Goal: Task Accomplishment & Management: Use online tool/utility

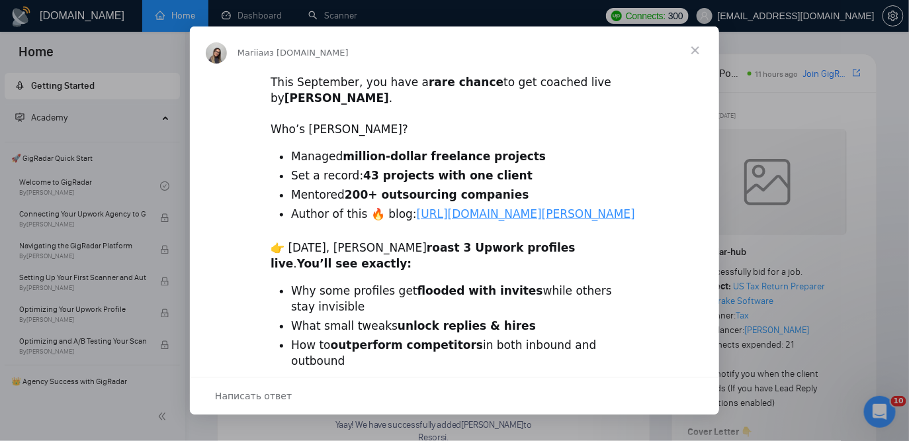
click at [692, 52] on span "Закрыть" at bounding box center [696, 50] width 48 height 48
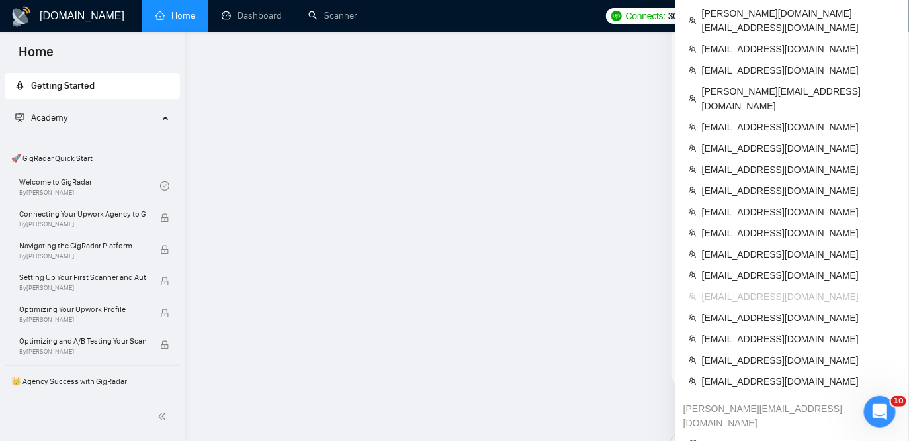
scroll to position [1598, 0]
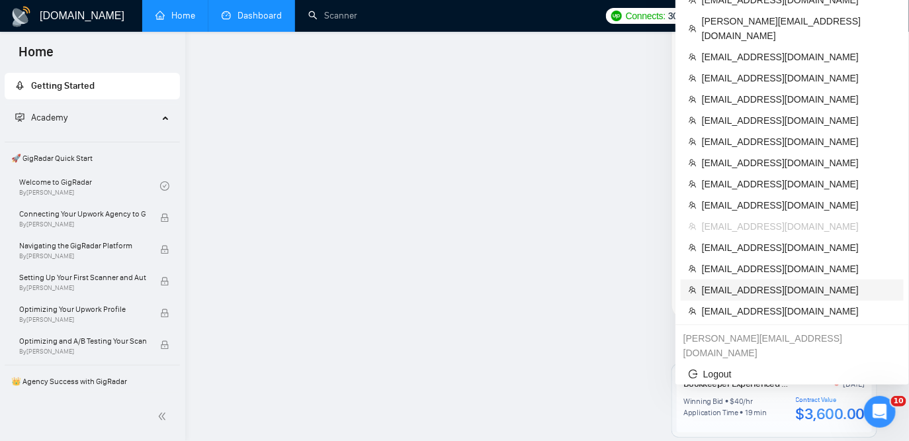
drag, startPoint x: 730, startPoint y: 191, endPoint x: 287, endPoint y: 6, distance: 479.7
click at [730, 283] on span "[EMAIL_ADDRESS][DOMAIN_NAME]" at bounding box center [799, 290] width 194 height 15
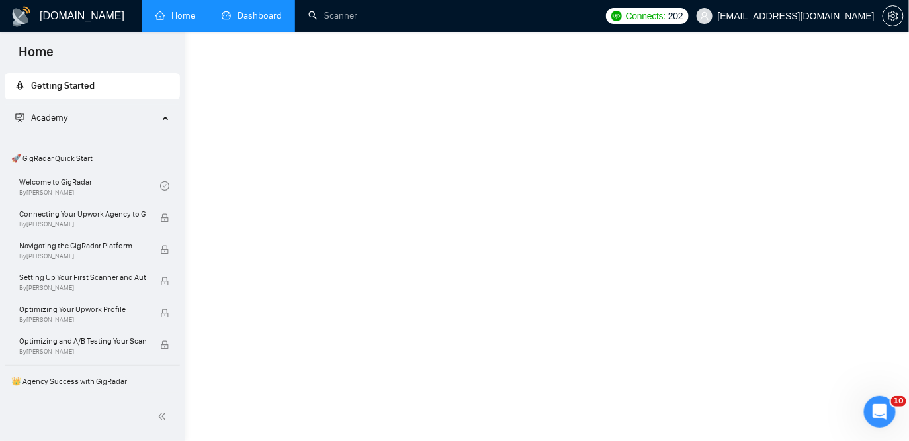
scroll to position [774, 0]
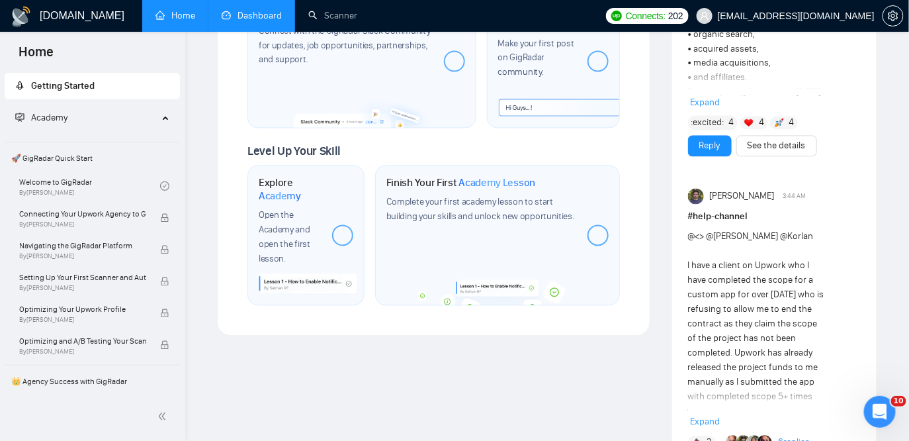
click at [248, 10] on link "Dashboard" at bounding box center [252, 15] width 60 height 11
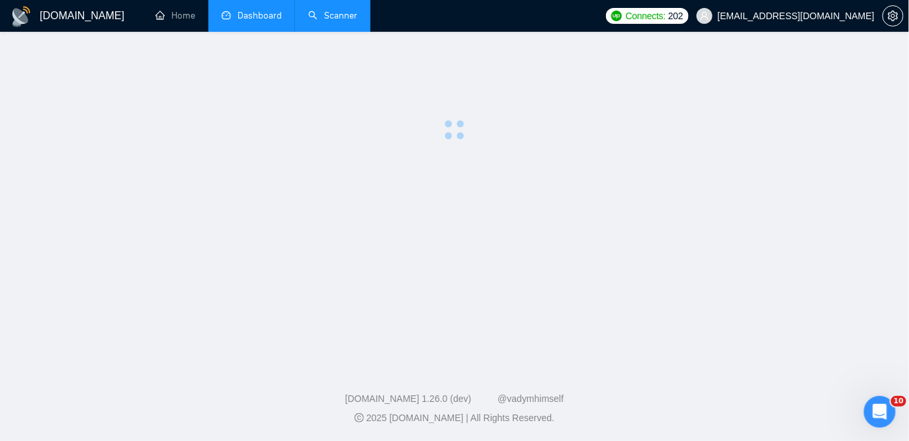
click at [330, 19] on link "Scanner" at bounding box center [332, 15] width 49 height 11
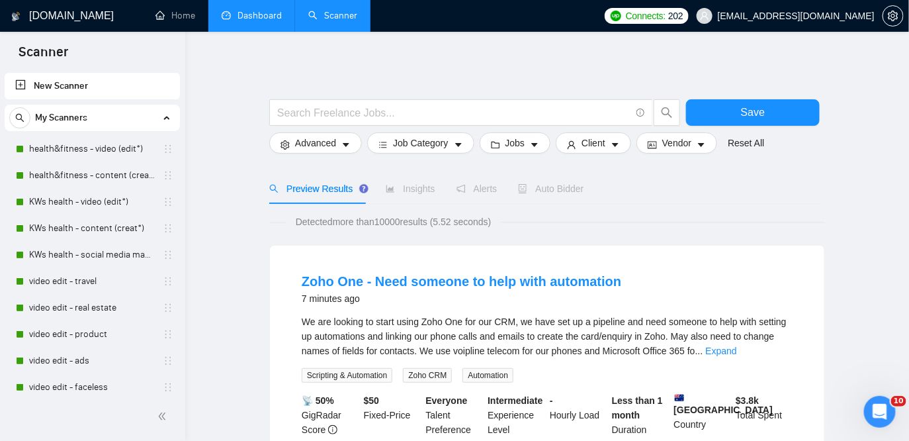
click at [891, 19] on icon "setting" at bounding box center [893, 16] width 11 height 11
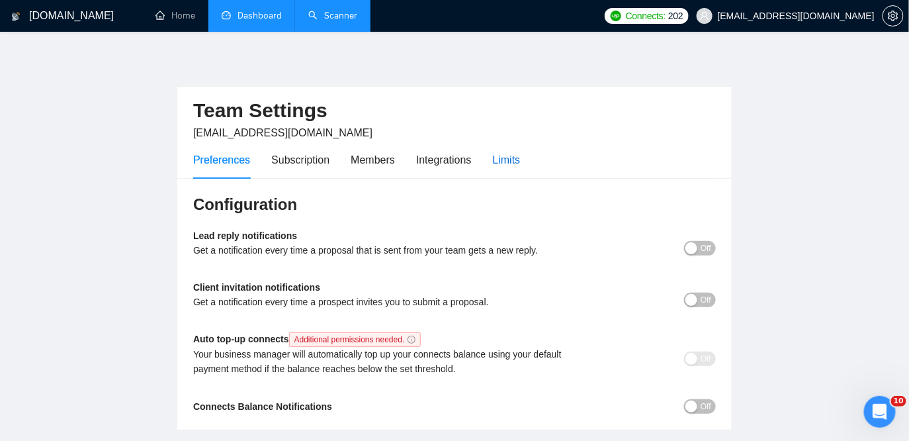
click at [512, 159] on div "Limits" at bounding box center [507, 160] width 28 height 17
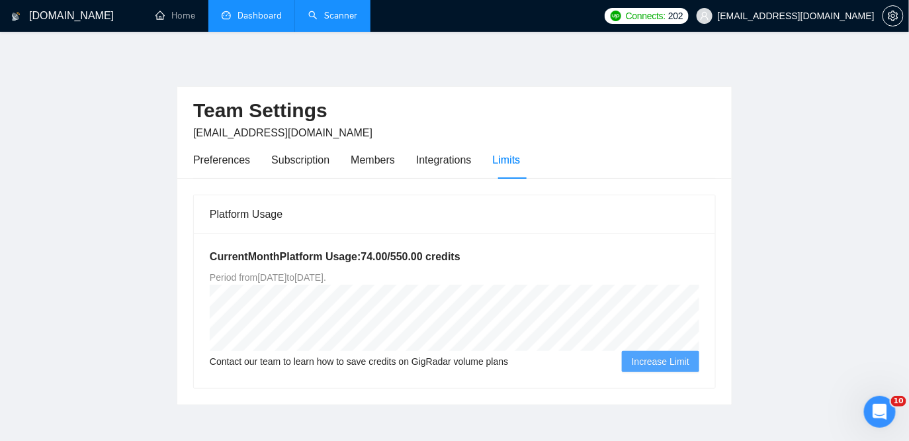
click at [347, 15] on link "Scanner" at bounding box center [332, 15] width 49 height 11
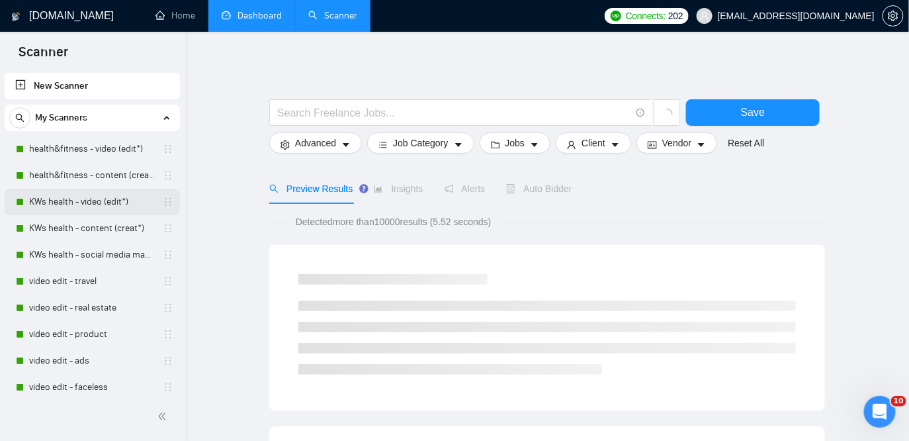
click at [70, 203] on link "KWs health - video (edit*)" at bounding box center [92, 202] width 126 height 26
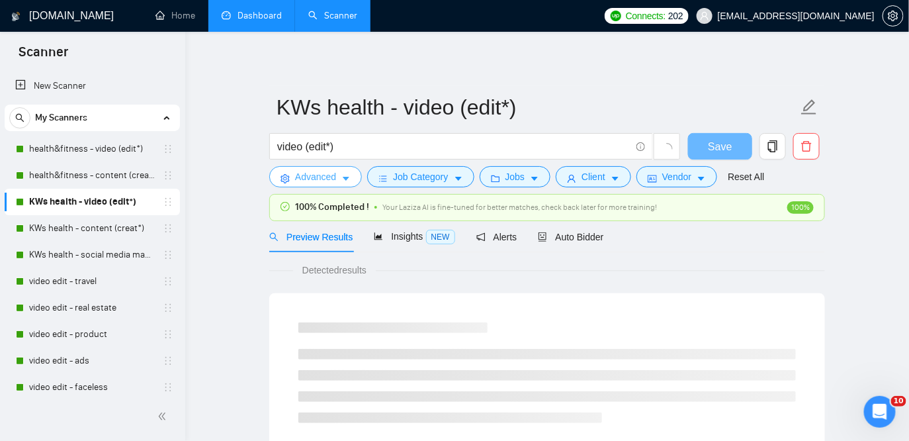
click at [328, 179] on span "Advanced" at bounding box center [315, 176] width 41 height 15
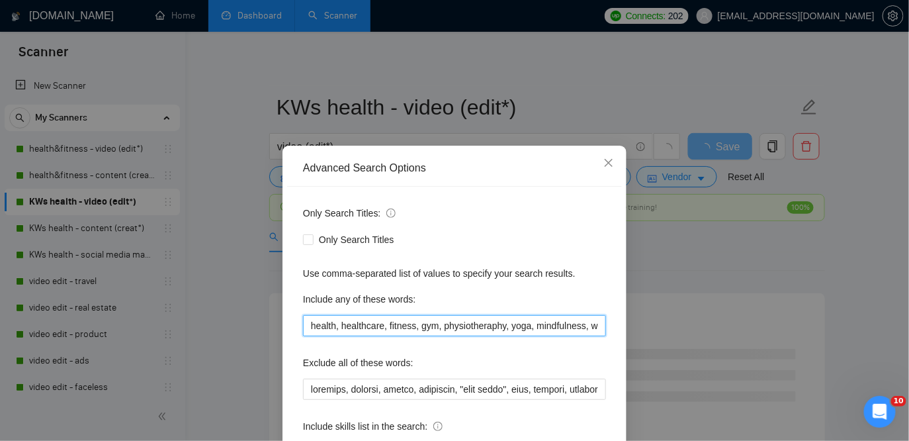
click at [464, 329] on input "health, healthcare, fitness, gym, physiotheraphy, yoga, mindfulness, wellness, …" at bounding box center [454, 325] width 303 height 21
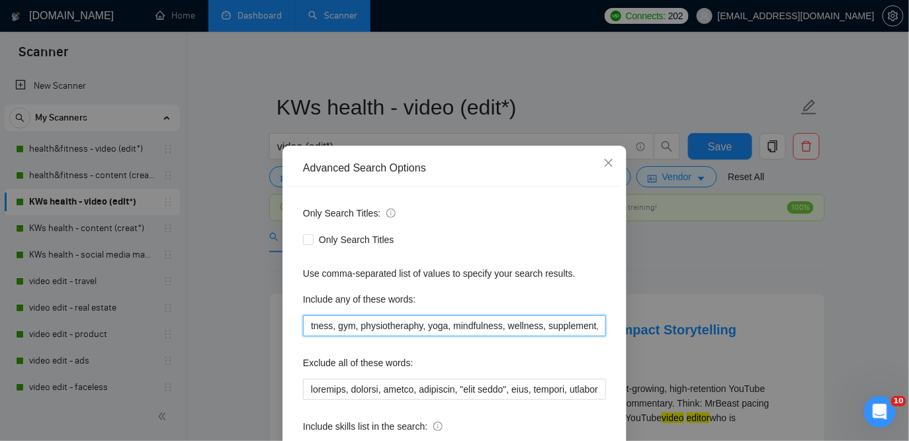
scroll to position [0, 212]
drag, startPoint x: 500, startPoint y: 330, endPoint x: 609, endPoint y: 333, distance: 109.2
click at [609, 333] on div "Only Search Titles: Only Search Titles Use comma-separated list of values to sp…" at bounding box center [454, 341] width 335 height 308
click at [341, 329] on input "health, healthcare, fitness, gym, physiotheraphy, yoga, mindfulness, wellness, …" at bounding box center [454, 325] width 303 height 21
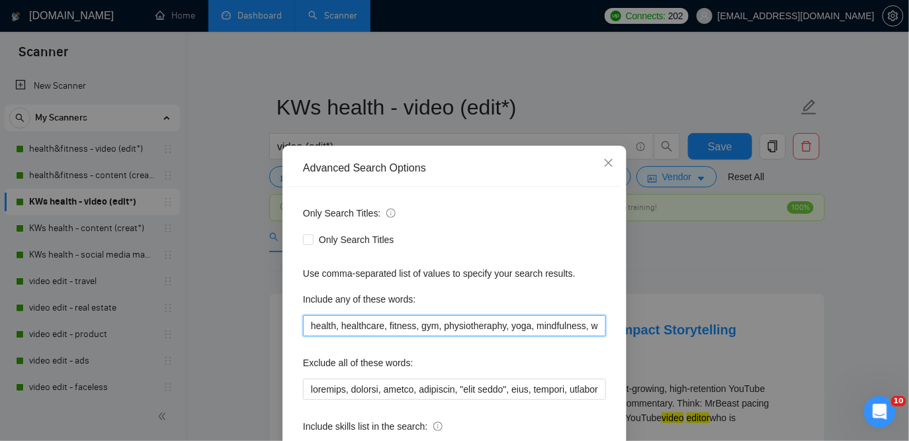
drag, startPoint x: 334, startPoint y: 329, endPoint x: 292, endPoint y: 326, distance: 41.8
click at [292, 326] on div "Only Search Titles: Only Search Titles Use comma-separated list of values to sp…" at bounding box center [454, 341] width 335 height 308
click at [607, 167] on icon "close" at bounding box center [609, 162] width 11 height 11
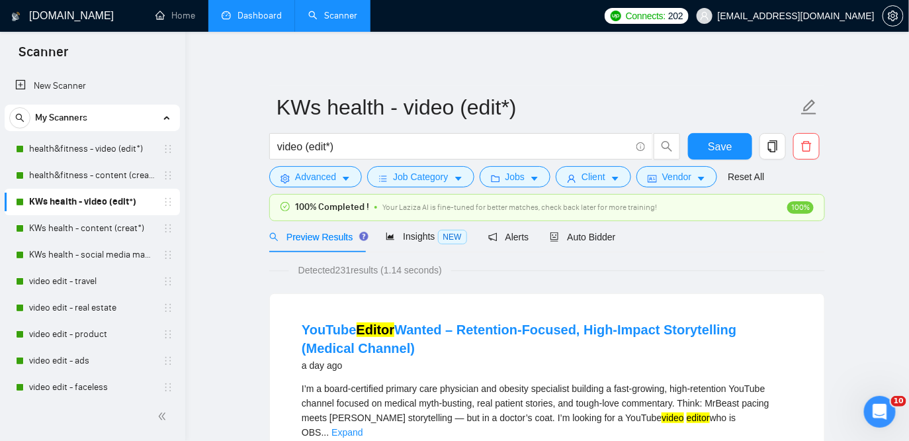
click at [262, 17] on link "Dashboard" at bounding box center [252, 15] width 60 height 11
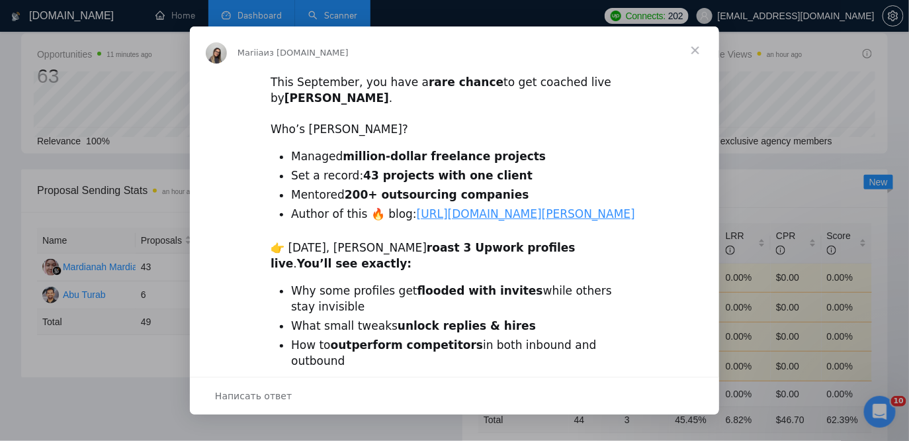
click at [695, 50] on span "Закрыть" at bounding box center [696, 50] width 48 height 48
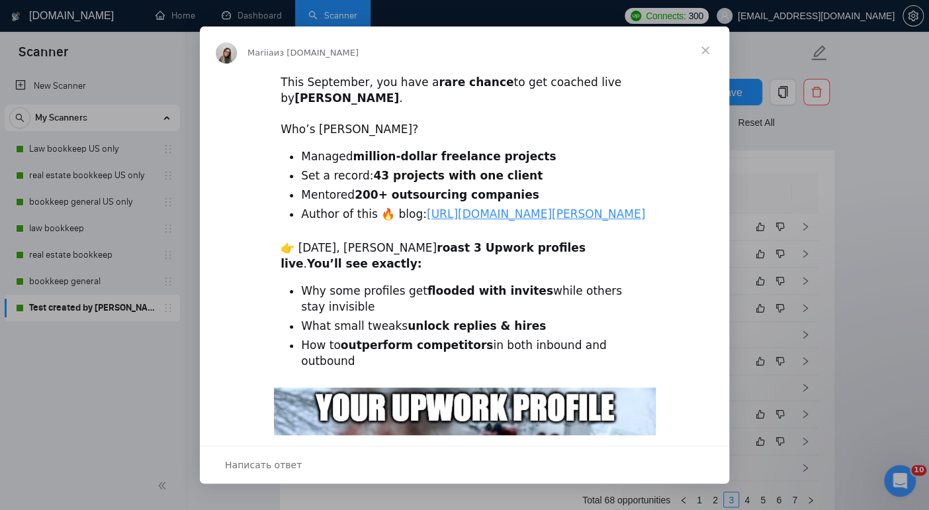
click at [705, 48] on span "Закрыть" at bounding box center [706, 50] width 48 height 48
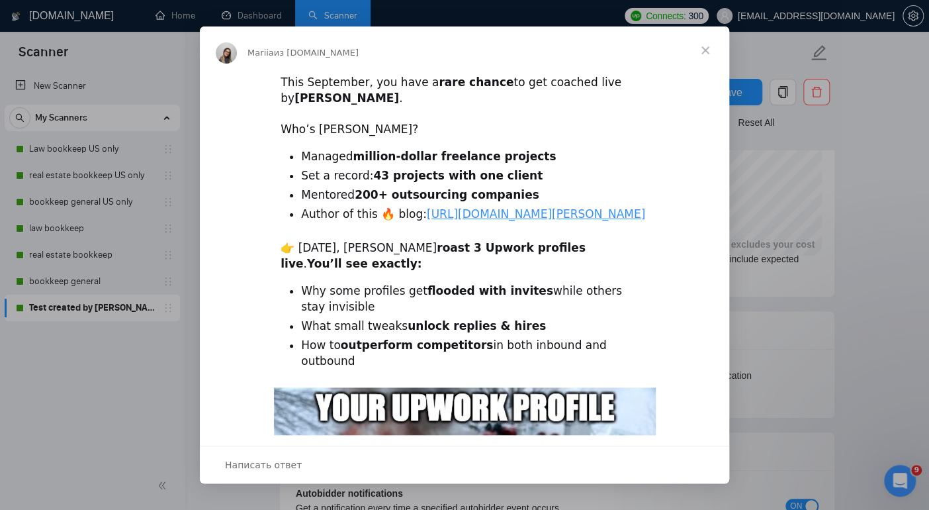
click at [701, 51] on span "Закрыть" at bounding box center [706, 50] width 48 height 48
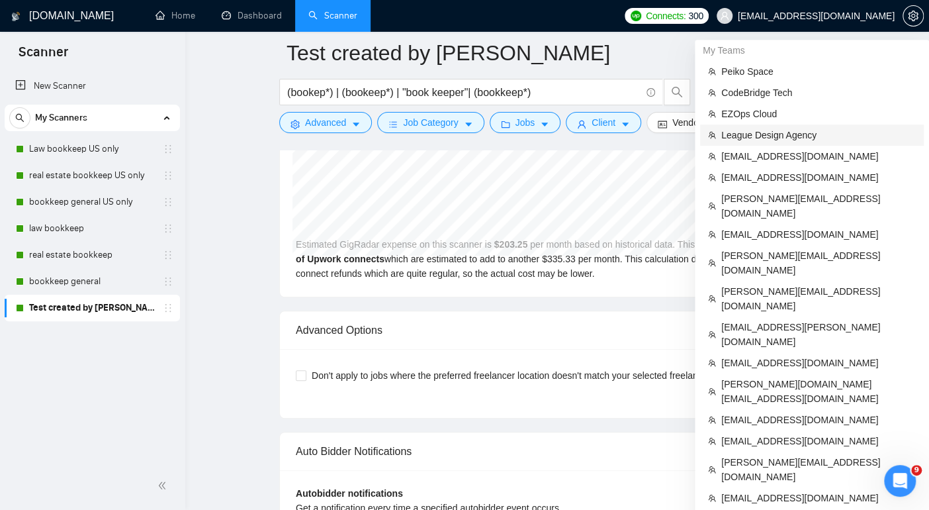
click at [785, 136] on span "League Design Agency" at bounding box center [818, 135] width 195 height 15
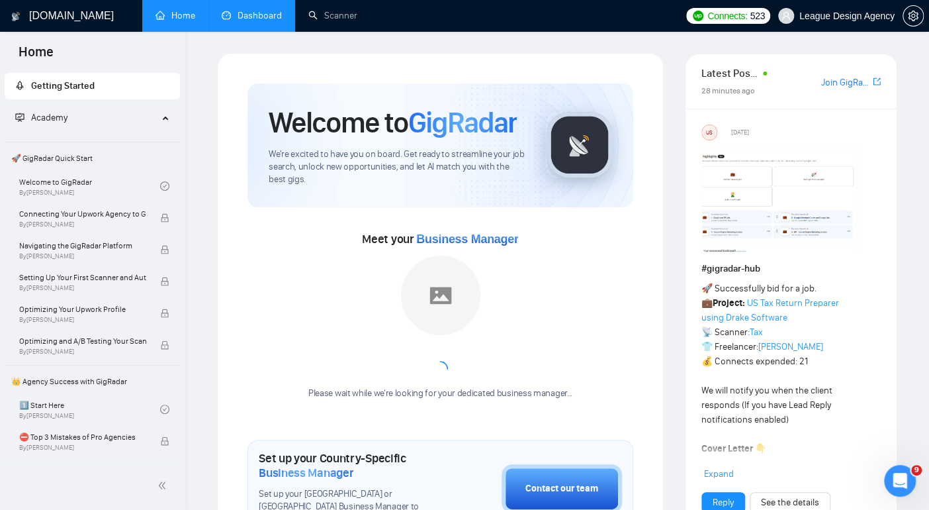
click at [252, 21] on link "Dashboard" at bounding box center [252, 15] width 60 height 11
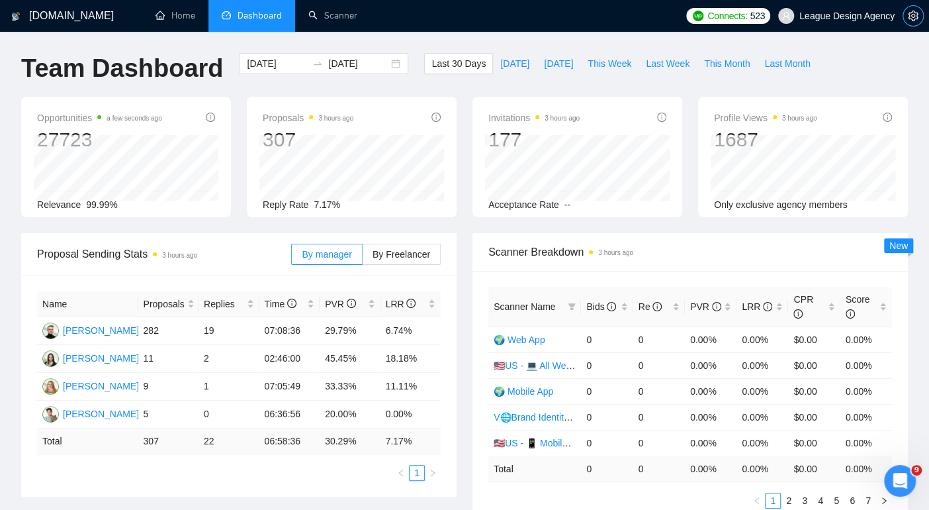
click at [911, 23] on button "button" at bounding box center [913, 15] width 21 height 21
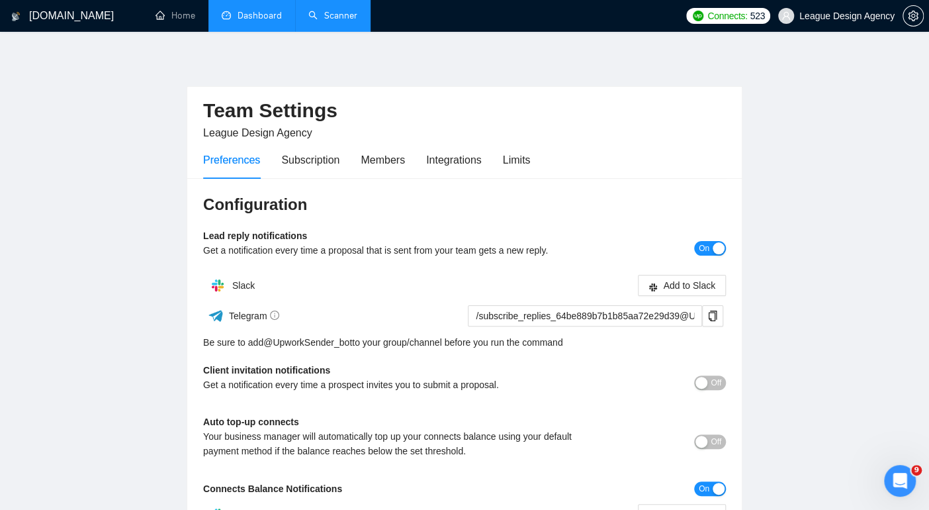
click at [356, 17] on link "Scanner" at bounding box center [332, 15] width 49 height 11
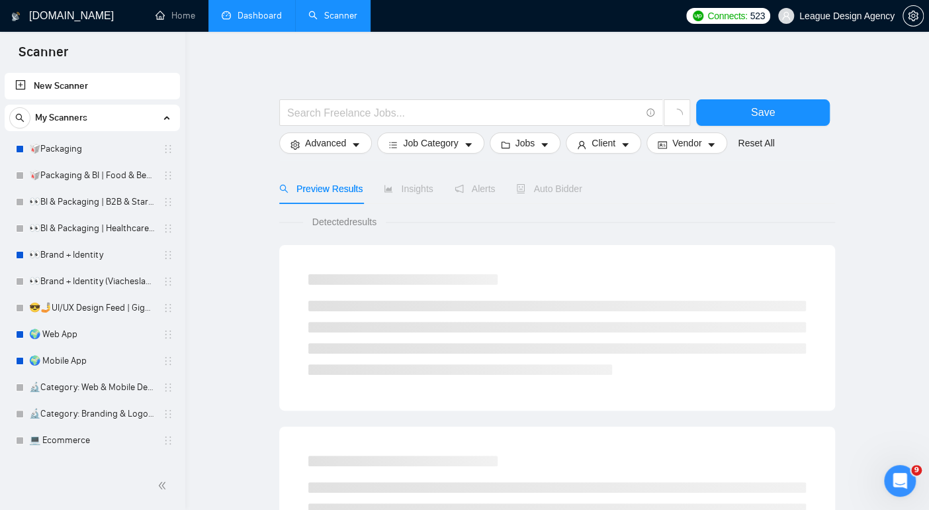
click at [282, 10] on link "Dashboard" at bounding box center [252, 15] width 60 height 11
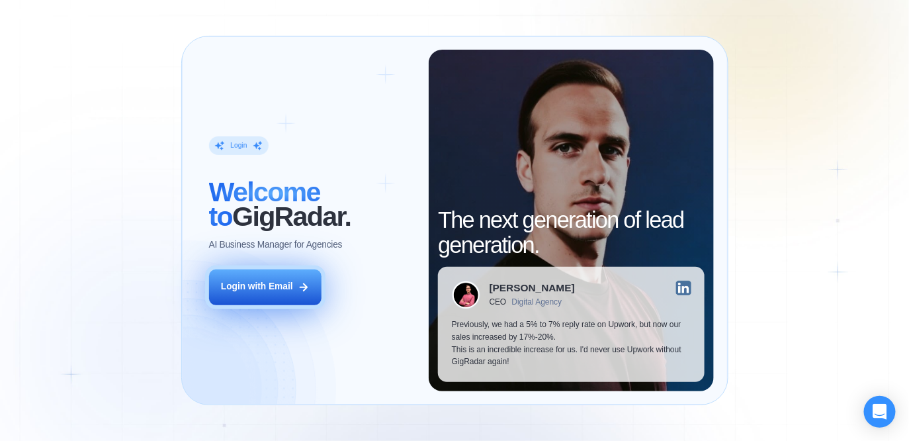
click at [274, 287] on div "Login with Email" at bounding box center [257, 287] width 72 height 13
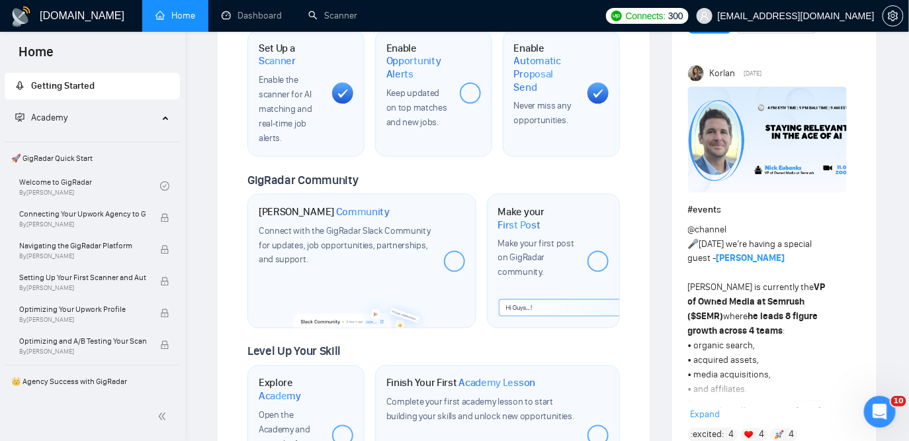
scroll to position [625, 0]
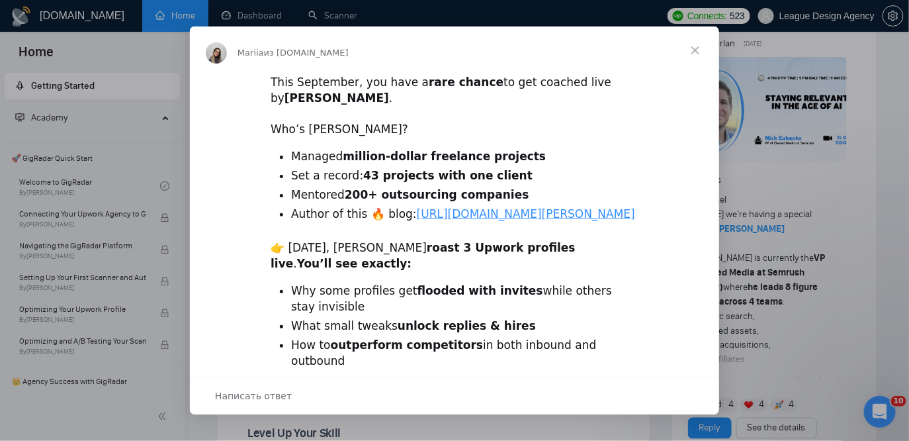
drag, startPoint x: 774, startPoint y: 201, endPoint x: 734, endPoint y: 150, distance: 64.5
click at [734, 150] on div "Мессенджер Intercom" at bounding box center [454, 220] width 909 height 441
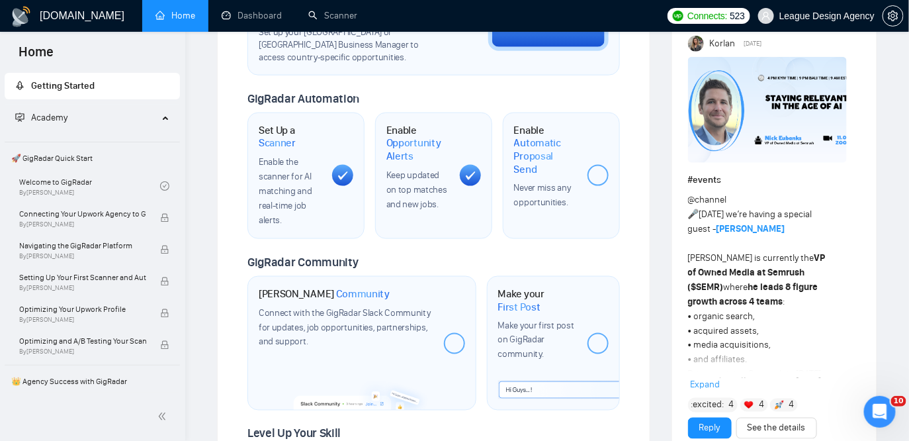
click at [698, 52] on div "Korlan Yesterday # events @channel 🎤 This Thursday we’re having a special guest…" at bounding box center [774, 237] width 173 height 403
click at [819, 16] on span "League Design Agency" at bounding box center [827, 16] width 95 height 0
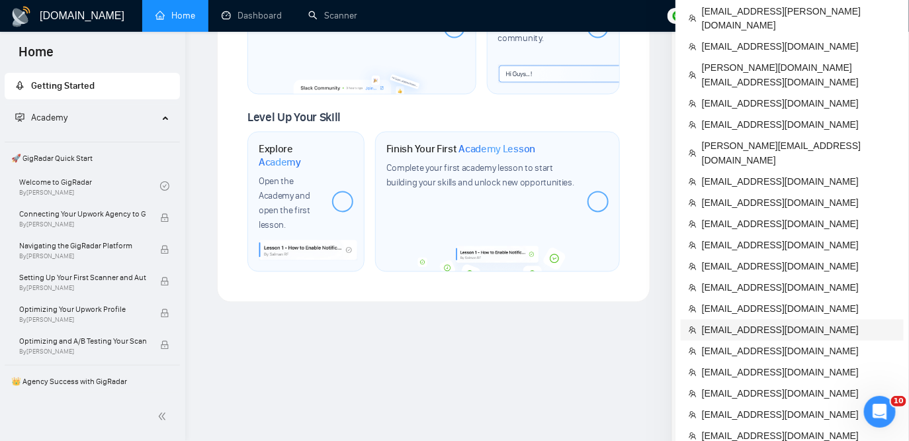
scroll to position [811, 0]
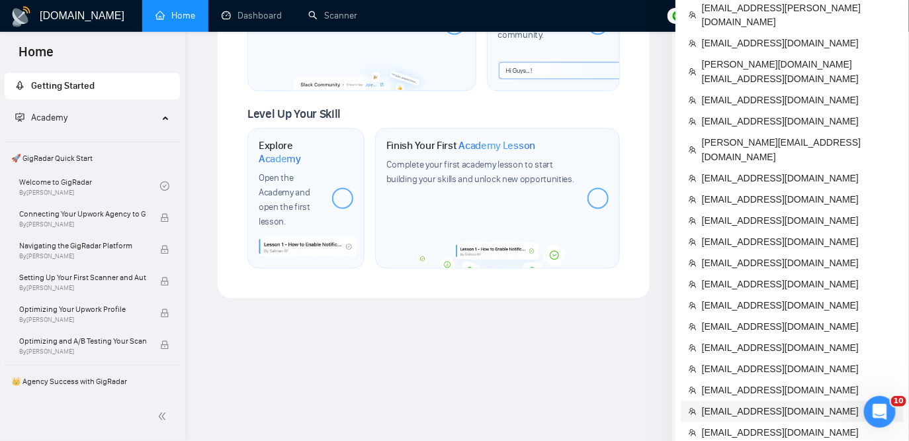
click at [725, 404] on span "[EMAIL_ADDRESS][DOMAIN_NAME]" at bounding box center [799, 411] width 194 height 15
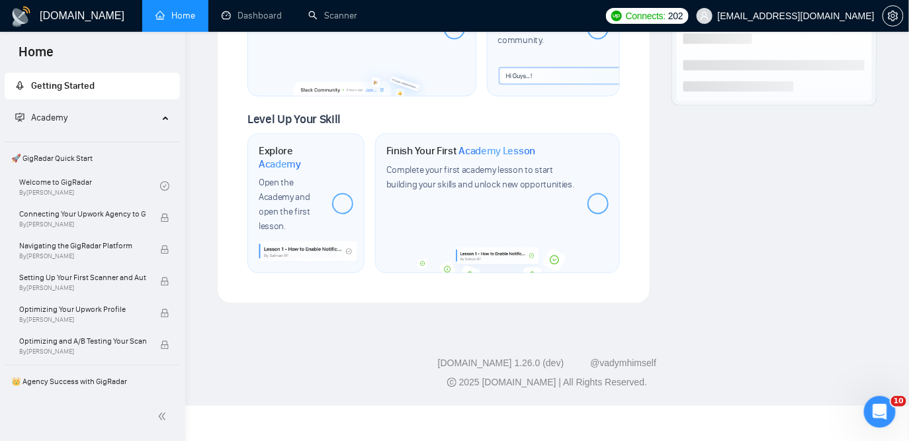
scroll to position [774, 0]
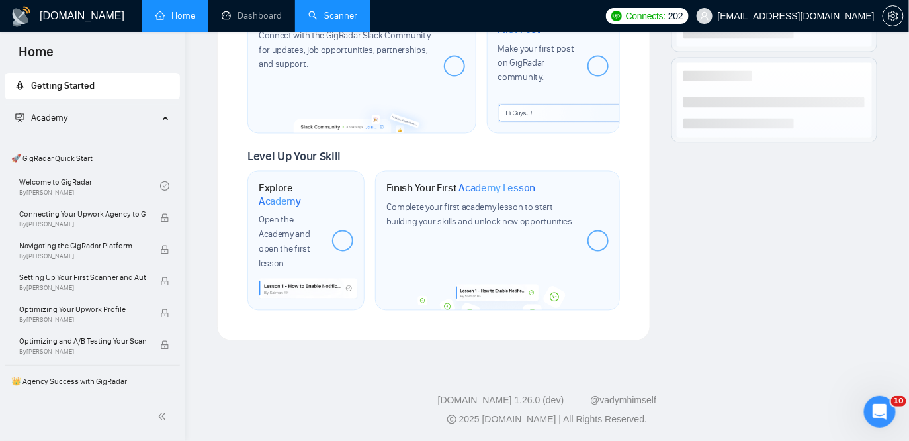
click at [320, 18] on link "Scanner" at bounding box center [332, 15] width 49 height 11
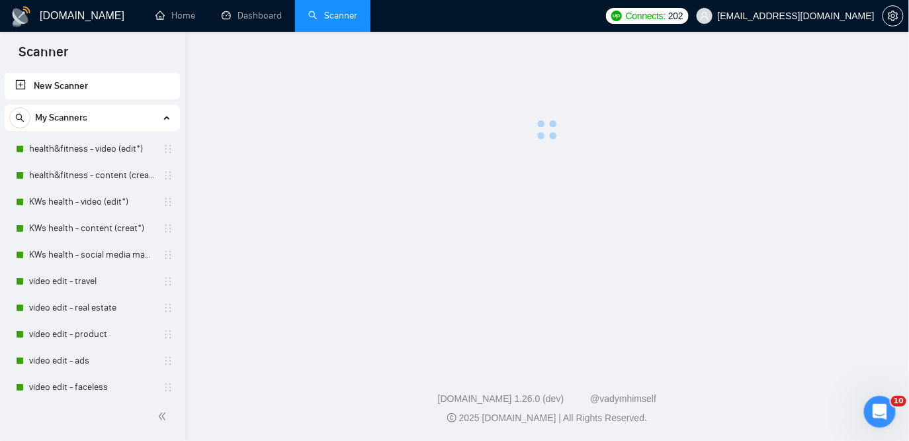
click at [328, 18] on link "Scanner" at bounding box center [332, 15] width 49 height 11
click at [69, 148] on link "health&fitness - video (edit*)" at bounding box center [92, 149] width 126 height 26
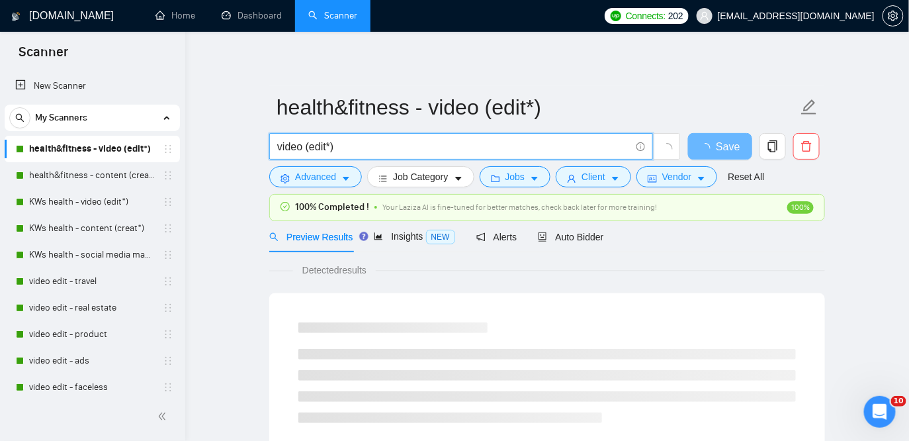
click at [405, 146] on input "video (edit*)" at bounding box center [453, 146] width 353 height 17
drag, startPoint x: 394, startPoint y: 149, endPoint x: 376, endPoint y: 149, distance: 18.5
click at [376, 149] on input "video (edit*) "short term"" at bounding box center [453, 146] width 353 height 17
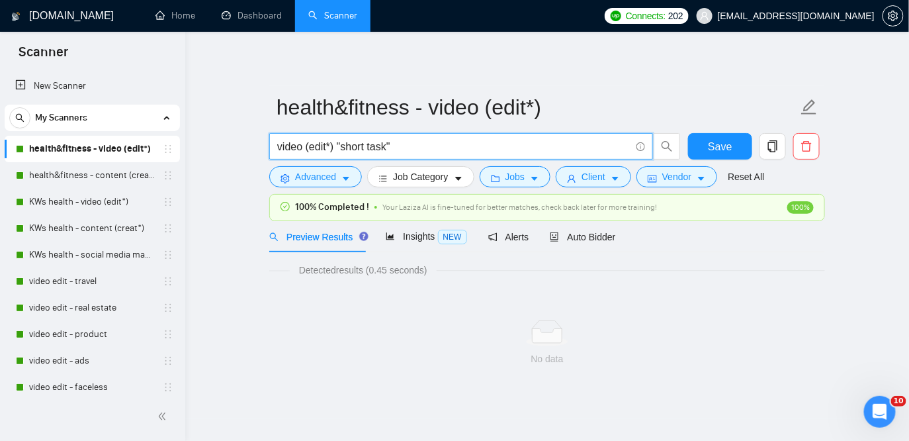
drag, startPoint x: 369, startPoint y: 148, endPoint x: 345, endPoint y: 152, distance: 23.5
click at [345, 152] on input "video (edit*) "short task"" at bounding box center [453, 146] width 353 height 17
drag, startPoint x: 393, startPoint y: 146, endPoint x: 346, endPoint y: 147, distance: 47.0
click at [346, 147] on input "video (edit*) "quick task"" at bounding box center [453, 146] width 353 height 17
drag, startPoint x: 404, startPoint y: 148, endPoint x: 339, endPoint y: 146, distance: 65.5
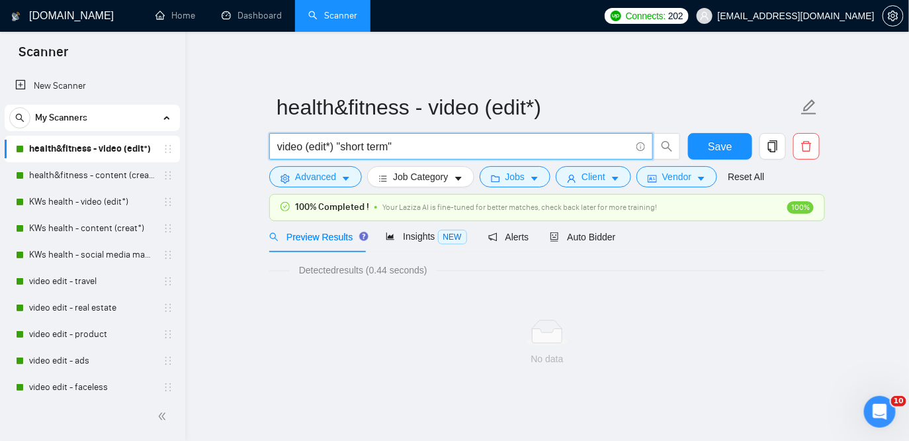
click at [339, 146] on input "video (edit*) "short term"" at bounding box center [453, 146] width 353 height 17
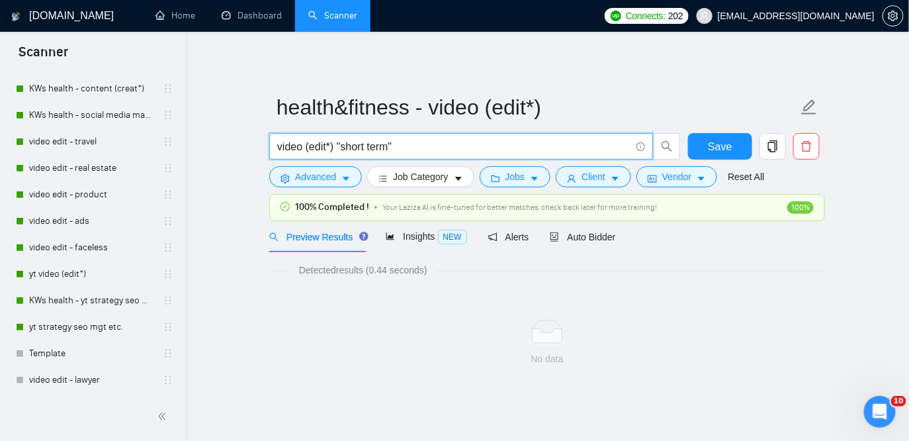
type input "video (edit*) "short term""
click at [81, 320] on link "yt strategy seo mgt etc." at bounding box center [92, 327] width 126 height 26
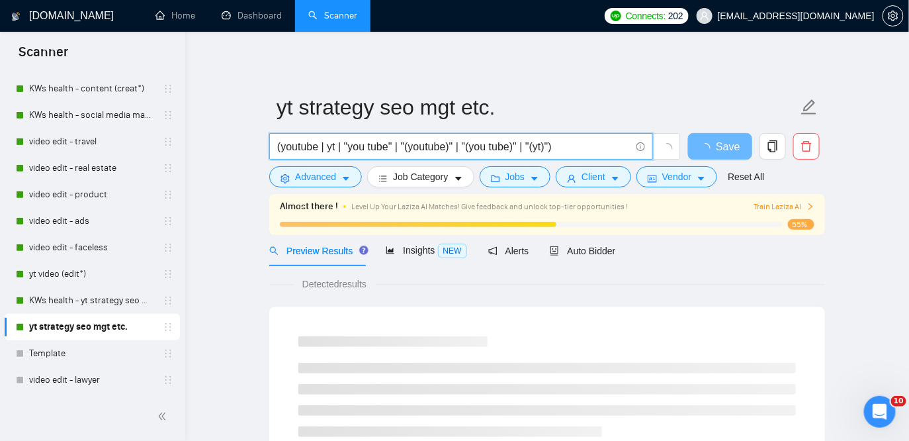
click at [583, 153] on input "(youtube | yt | "you tube" | "(youtube)" | "(you tube)" | "(yt)")" at bounding box center [453, 146] width 353 height 17
paste input ""short term""
click at [570, 146] on input "(youtube | yt | "you tube" | "(youtube)" | "(you tube)" | "(yt)") ""short term""" at bounding box center [453, 146] width 353 height 17
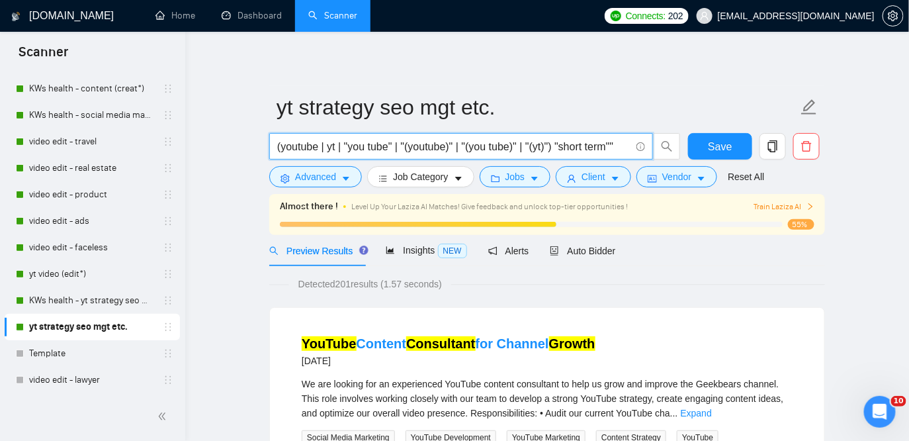
click at [627, 146] on input "(youtube | yt | "you tube" | "(youtube)" | "(you tube)" | "(yt)") "short term""" at bounding box center [453, 146] width 353 height 17
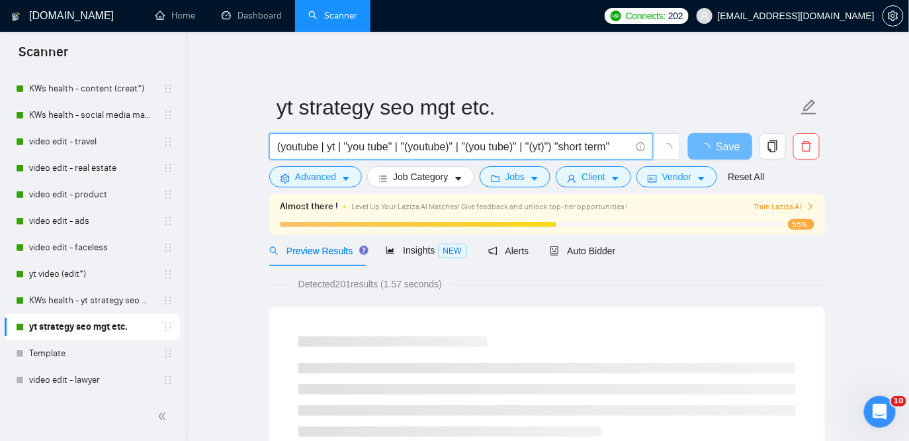
scroll to position [0, 0]
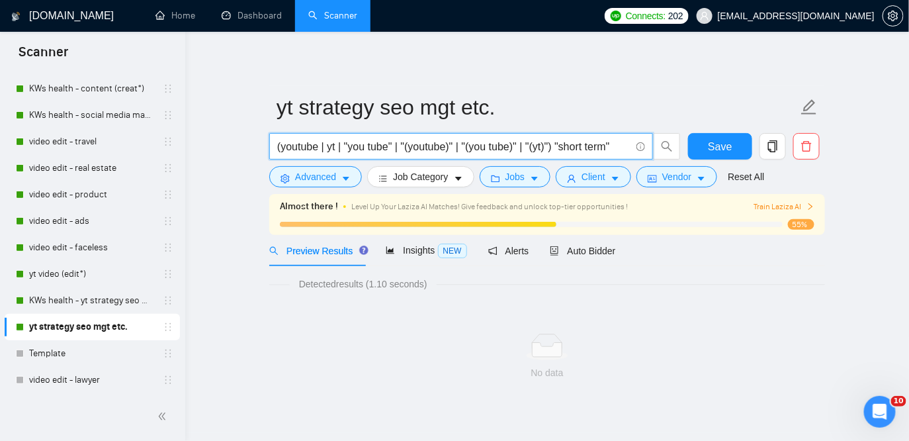
drag, startPoint x: 626, startPoint y: 144, endPoint x: 606, endPoint y: 145, distance: 20.5
click at [606, 145] on input "(youtube | yt | "you tube" | "(youtube)" | "(you tube)" | "(yt)") "short term"" at bounding box center [453, 146] width 353 height 17
drag, startPoint x: 623, startPoint y: 151, endPoint x: 576, endPoint y: 153, distance: 47.0
click at [576, 153] on input "(youtube | yt | "you tube" | "(youtube)" | "(you tube)" | "(yt)") "short task"" at bounding box center [453, 146] width 353 height 17
drag, startPoint x: 571, startPoint y: 148, endPoint x: 625, endPoint y: 161, distance: 55.7
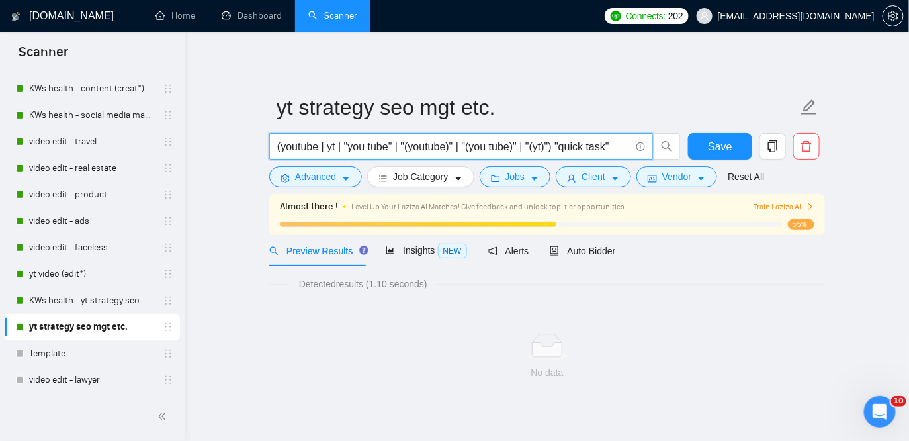
click at [625, 161] on div "(youtube | yt | "you tube" | "(youtube)" | "(you tube)" | "(yt)") "quick task"" at bounding box center [475, 149] width 417 height 33
drag, startPoint x: 607, startPoint y: 145, endPoint x: 569, endPoint y: 148, distance: 38.5
click at [569, 148] on input "(youtube | yt | "you tube" | "(youtube)" | "(you tube)" | "(yt)") "asap"" at bounding box center [453, 146] width 353 height 17
type input "(youtube | yt | "you tube" | "(youtube)" | "(you tube)" | "(yt)")"
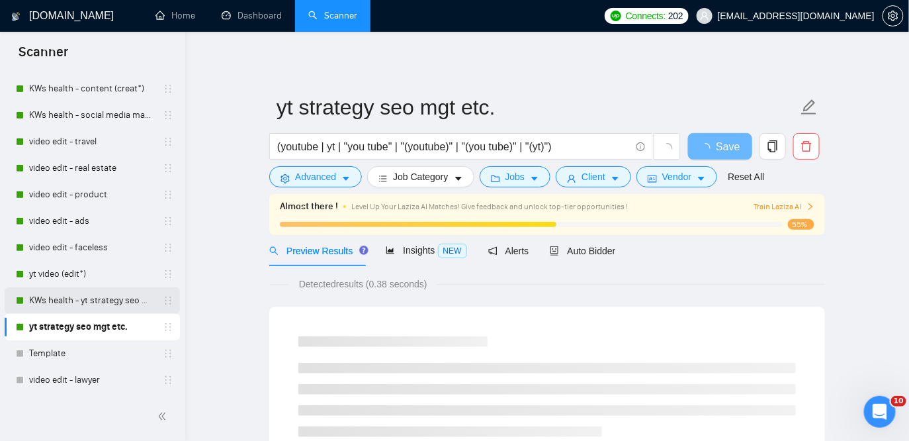
click at [76, 295] on link "KWs health - yt strategy seo mgt etc." at bounding box center [92, 300] width 126 height 26
